Goal: Information Seeking & Learning: Learn about a topic

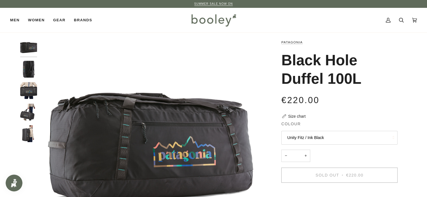
click at [315, 141] on button "Unity Fitz / Ink Black" at bounding box center [339, 138] width 116 height 14
click at [315, 140] on button "Unity Fitz / Ink Black" at bounding box center [339, 138] width 116 height 14
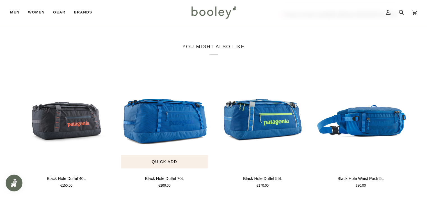
scroll to position [112, 0]
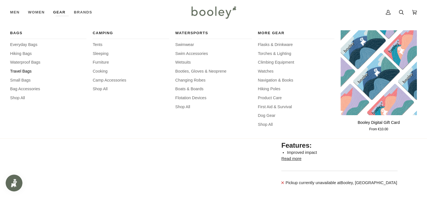
click at [29, 71] on span "Travel Bags" at bounding box center [48, 71] width 76 height 6
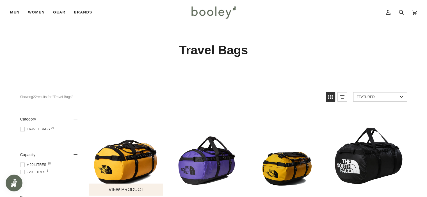
scroll to position [112, 0]
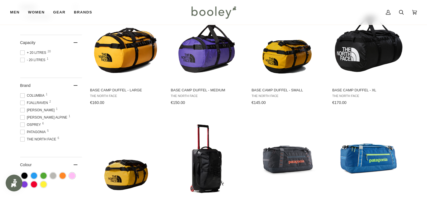
click at [22, 53] on span at bounding box center [22, 52] width 4 height 4
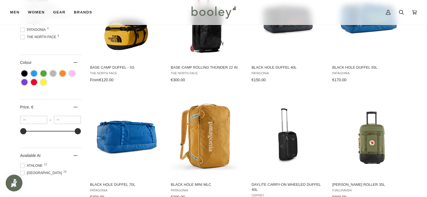
scroll to position [309, 0]
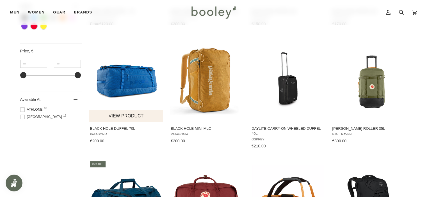
click at [134, 80] on img "Black Hole Duffel 70L" at bounding box center [126, 80] width 74 height 74
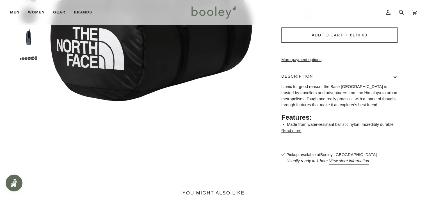
scroll to position [168, 0]
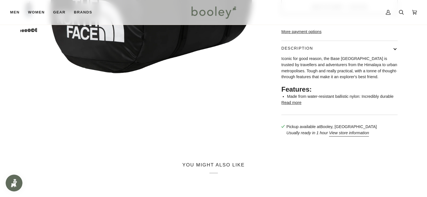
click at [289, 106] on button "Read more" at bounding box center [291, 103] width 20 height 6
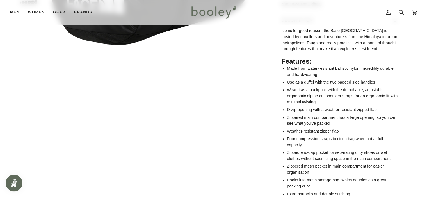
scroll to position [252, 0]
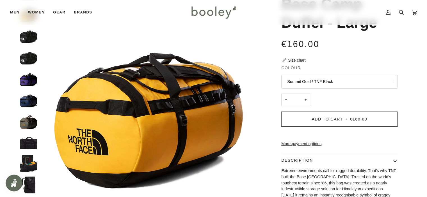
scroll to position [140, 0]
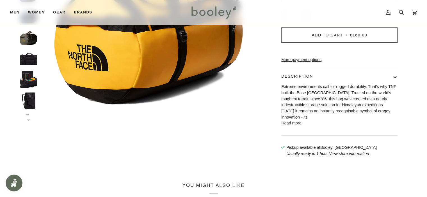
click at [293, 125] on button "Read more" at bounding box center [291, 123] width 20 height 6
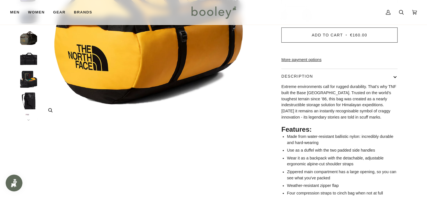
scroll to position [0, 0]
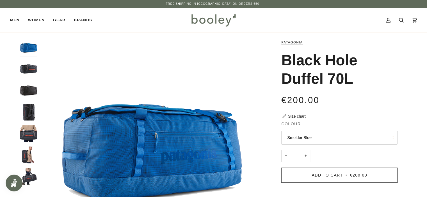
drag, startPoint x: 339, startPoint y: 81, endPoint x: 283, endPoint y: 60, distance: 60.1
click at [283, 60] on h1 "Black Hole Duffel 70L" at bounding box center [337, 69] width 112 height 37
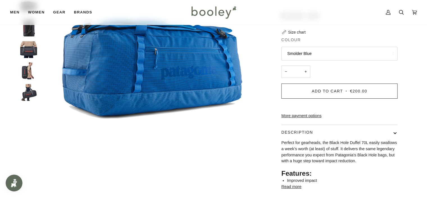
scroll to position [56, 0]
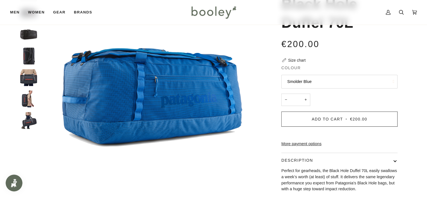
click at [298, 84] on button "Smolder Blue" at bounding box center [339, 82] width 116 height 14
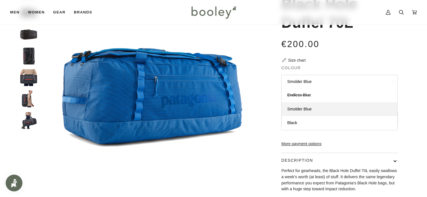
click at [273, 137] on div "Patagonia Black Hole Duffel 70L €200.00 Sale • Save Size chart Colour Smolder B…" at bounding box center [334, 118] width 126 height 271
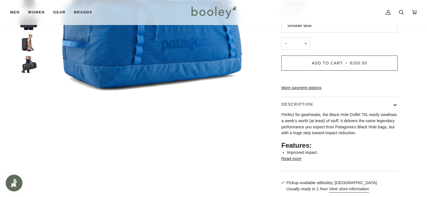
scroll to position [140, 0]
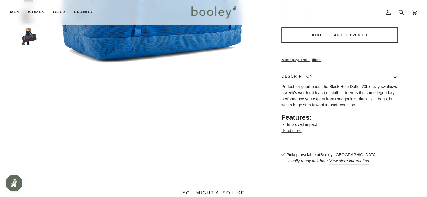
click at [289, 134] on button "Read more" at bounding box center [291, 131] width 20 height 6
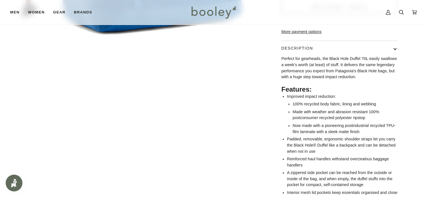
scroll to position [196, 0]
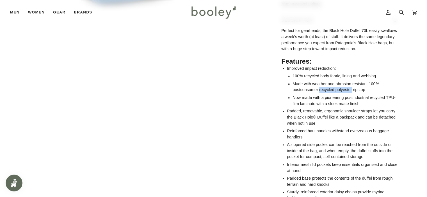
drag, startPoint x: 319, startPoint y: 98, endPoint x: 351, endPoint y: 97, distance: 32.8
click at [351, 93] on li "Made with weather and abrasion resistant 100% postconsumer recycled polyester r…" at bounding box center [344, 87] width 105 height 12
copy li "recycled polyester"
